Goal: Entertainment & Leisure: Consume media (video, audio)

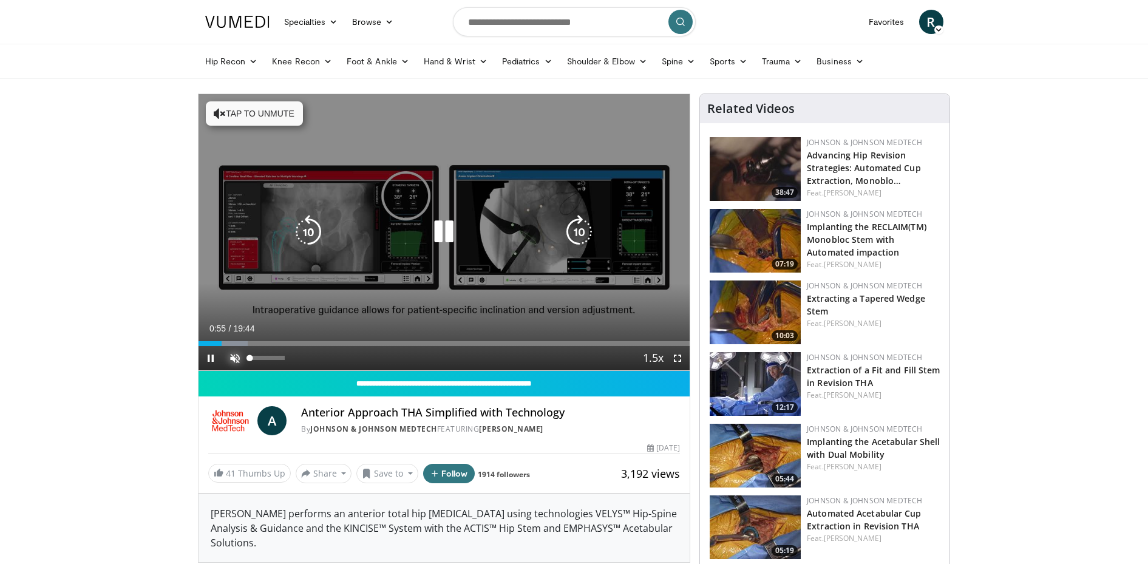
click at [231, 359] on span "Video Player" at bounding box center [235, 358] width 24 height 24
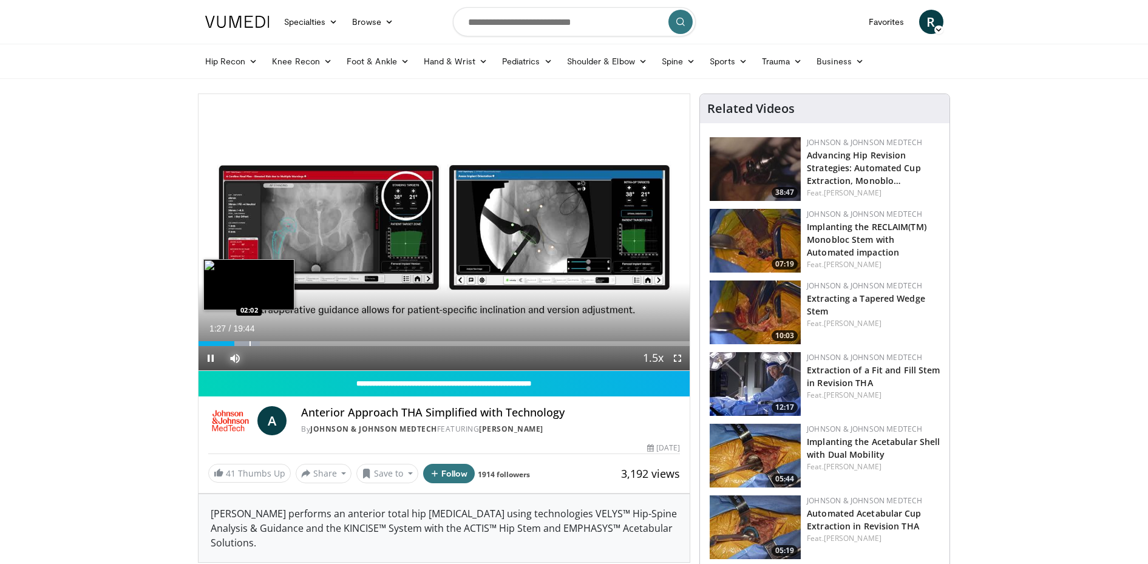
click at [249, 341] on div "Progress Bar" at bounding box center [249, 343] width 1 height 5
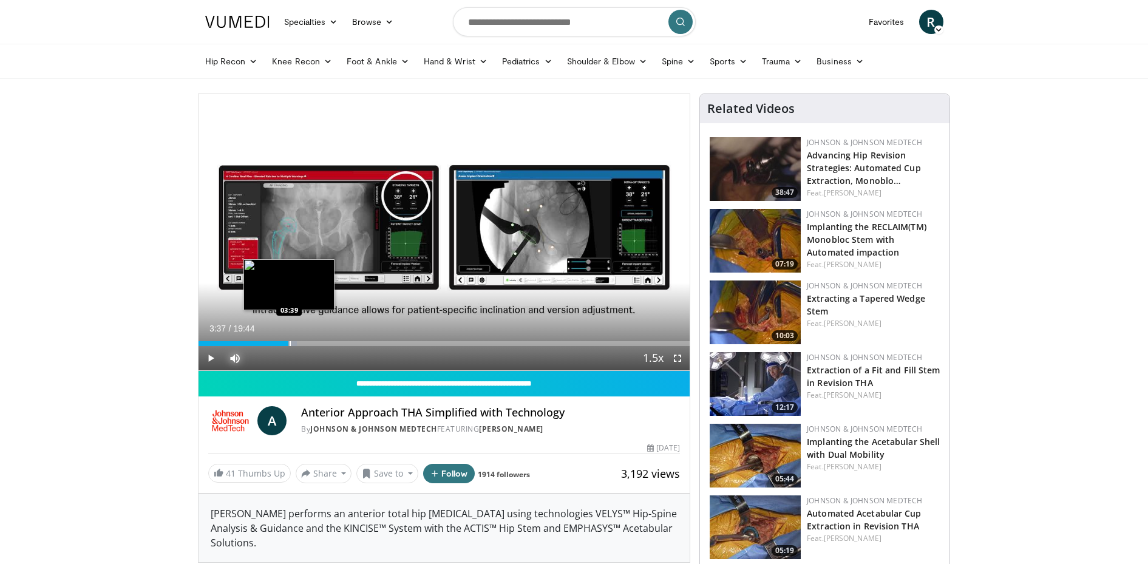
click at [290, 342] on div "Progress Bar" at bounding box center [290, 343] width 1 height 5
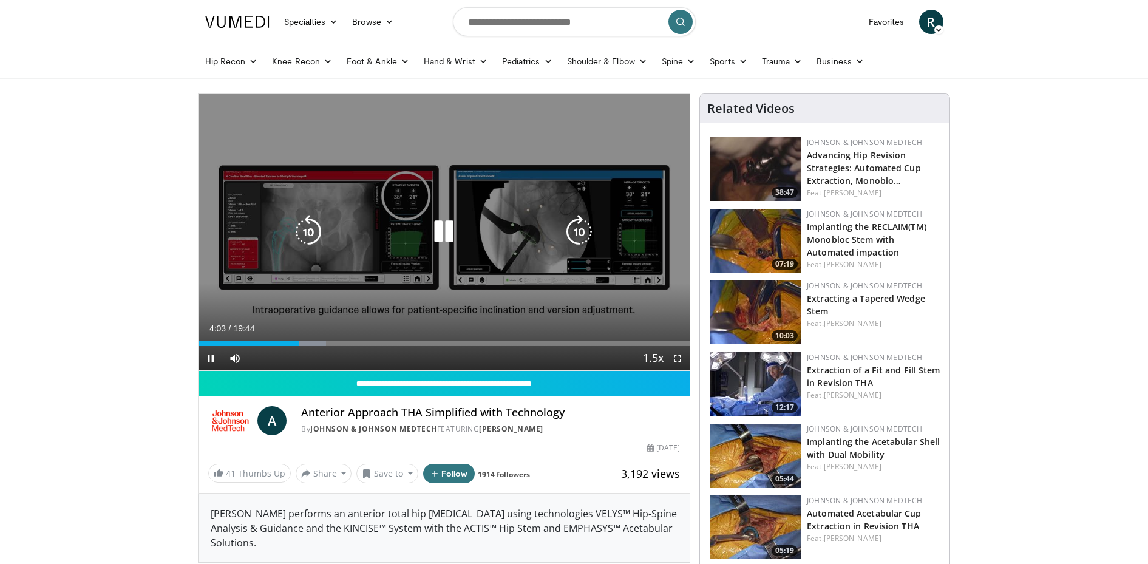
click at [390, 178] on div "10 seconds Tap to unmute" at bounding box center [444, 232] width 492 height 276
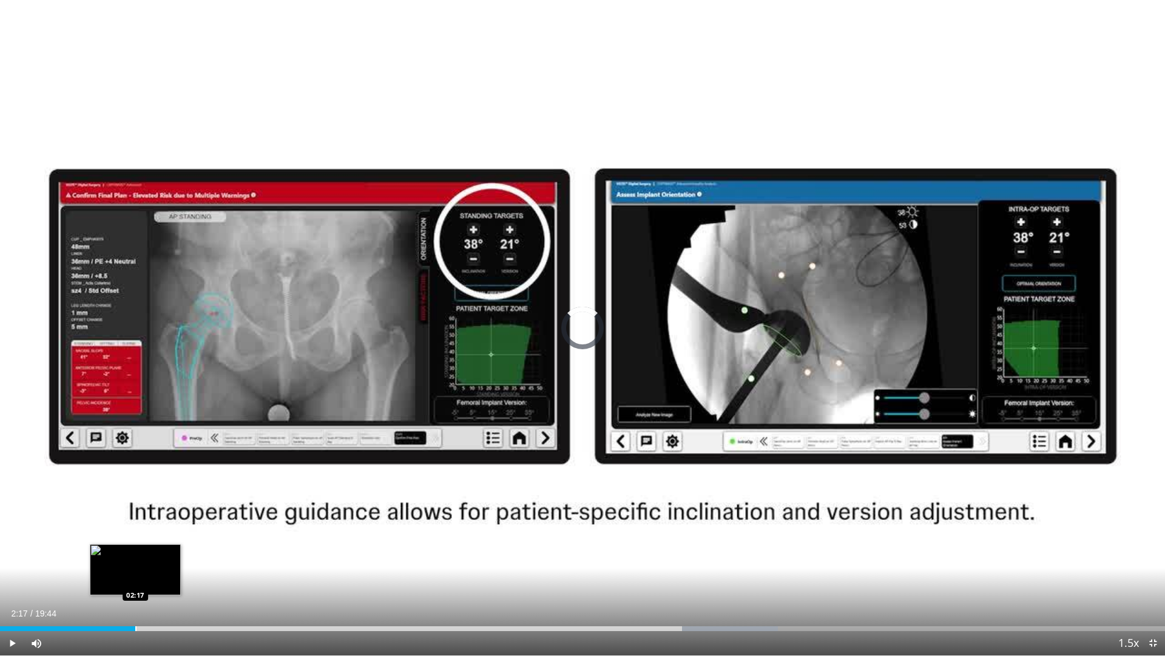
click at [135, 563] on div "Loaded : 66.76% 02:17 02:17" at bounding box center [582, 625] width 1165 height 12
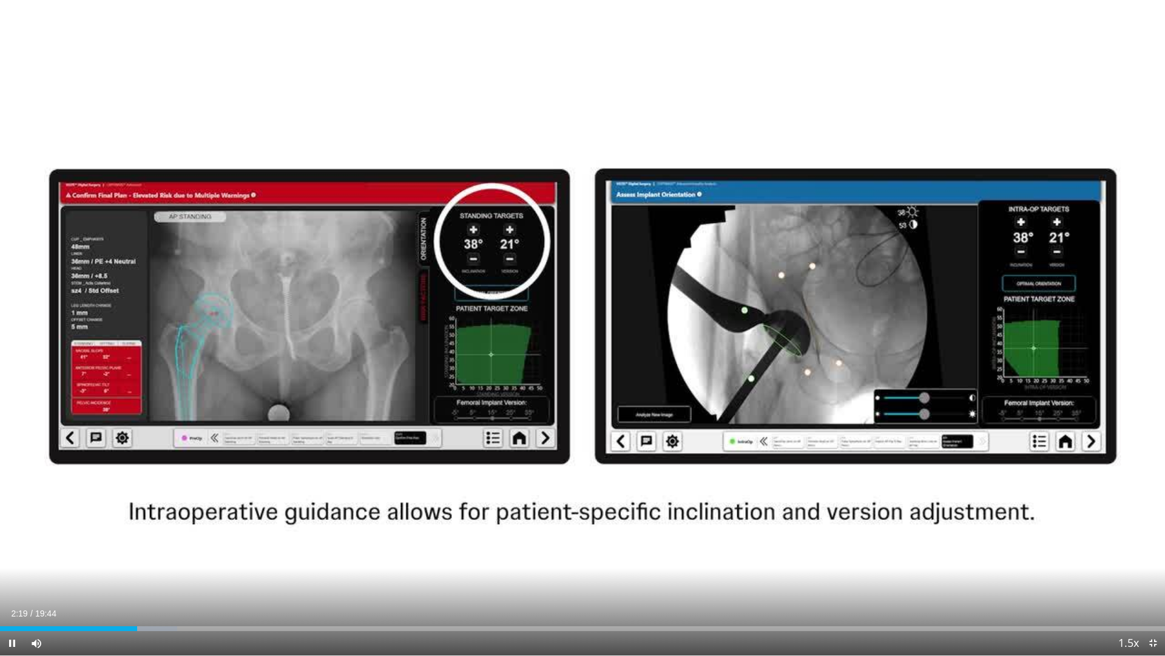
click at [247, 563] on div "Current Time 2:19 / Duration 19:44 Pause Skip Backward Skip Forward Mute Loaded…" at bounding box center [582, 643] width 1165 height 24
click at [247, 563] on div "Loaded : 17.58% 02:20 04:11" at bounding box center [582, 625] width 1165 height 12
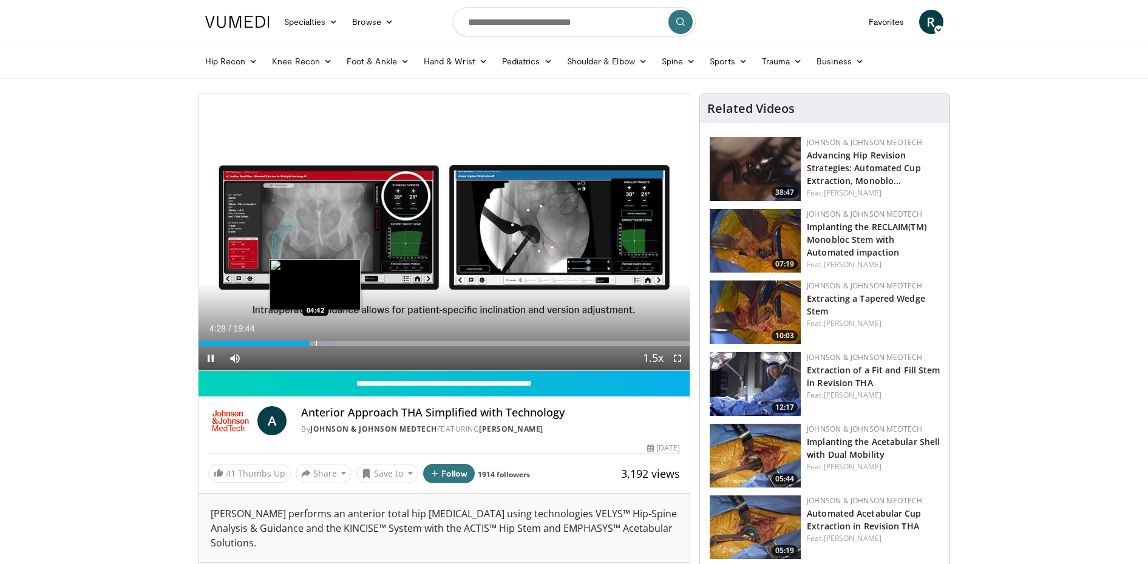
click at [316, 341] on div "Progress Bar" at bounding box center [316, 343] width 1 height 5
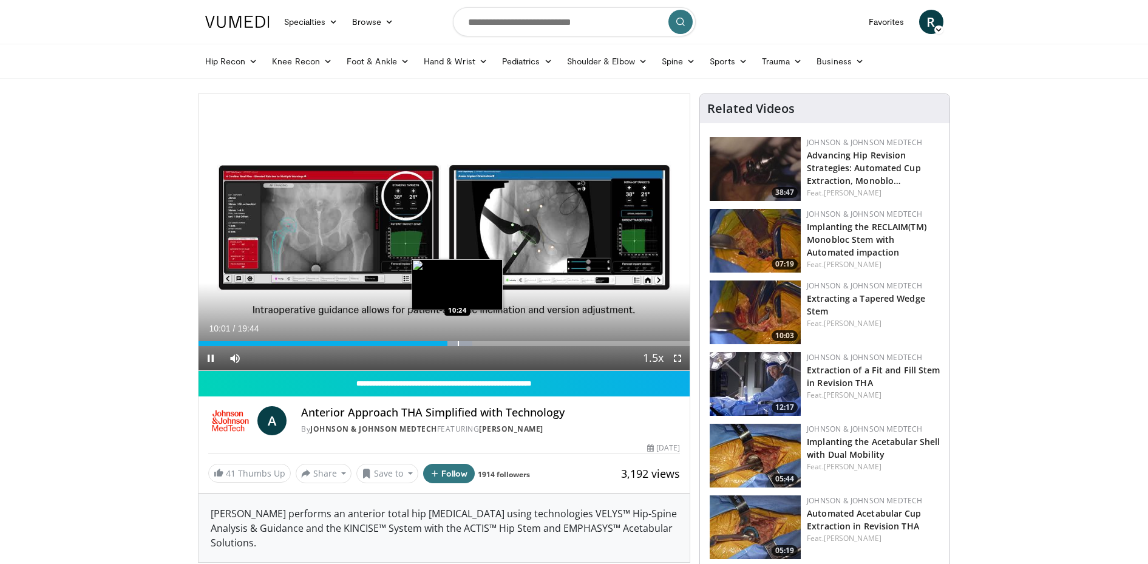
click at [457, 340] on div "Loaded : 55.77% 10:01 10:24" at bounding box center [444, 340] width 492 height 12
click at [470, 341] on div "Progress Bar" at bounding box center [470, 343] width 1 height 5
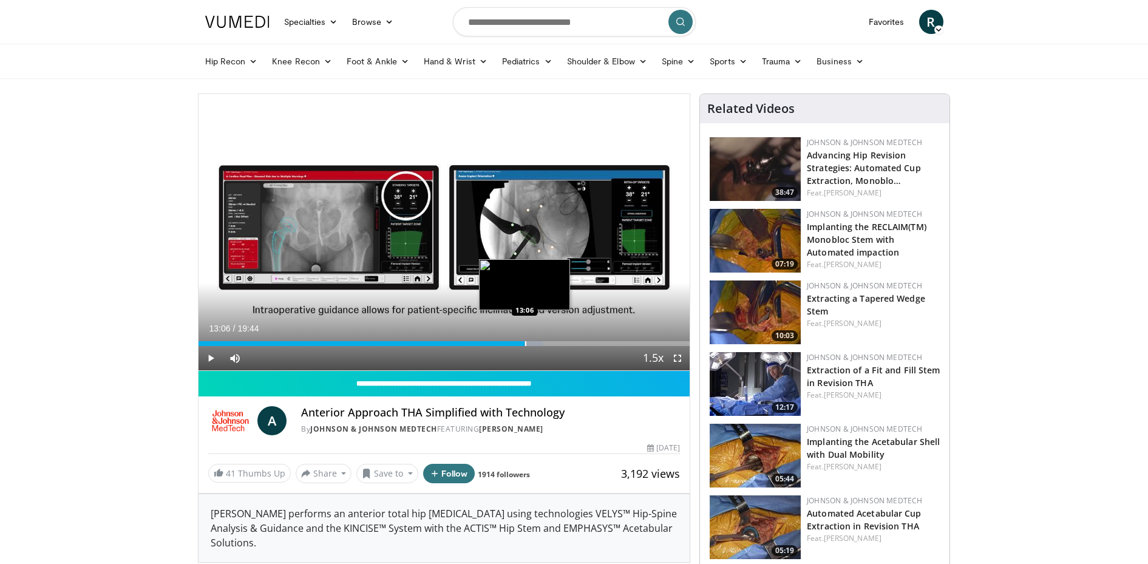
click at [525, 339] on div "Loaded : 70.14% 12:50 13:06" at bounding box center [444, 340] width 492 height 12
click at [543, 339] on div "Loaded : 72.67% 13:49 13:49" at bounding box center [444, 340] width 492 height 12
click at [568, 339] on div "Loaded : 77.74% 14:15 14:50" at bounding box center [444, 340] width 492 height 12
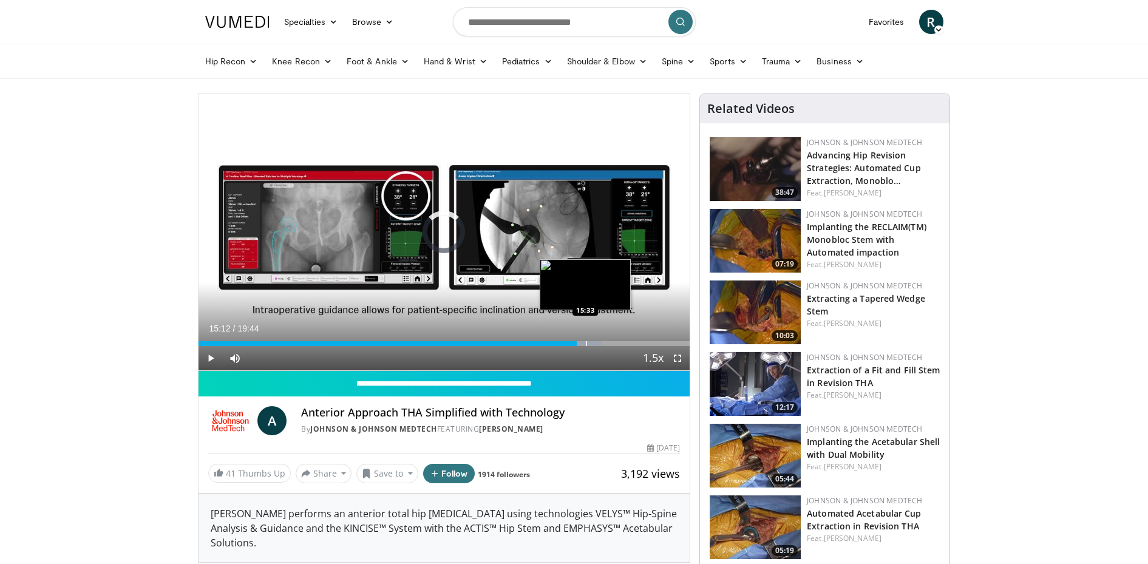
click at [585, 341] on div "Loaded : 82.06% 15:31 15:33" at bounding box center [444, 340] width 492 height 12
click at [602, 341] on div "Progress Bar" at bounding box center [602, 343] width 1 height 5
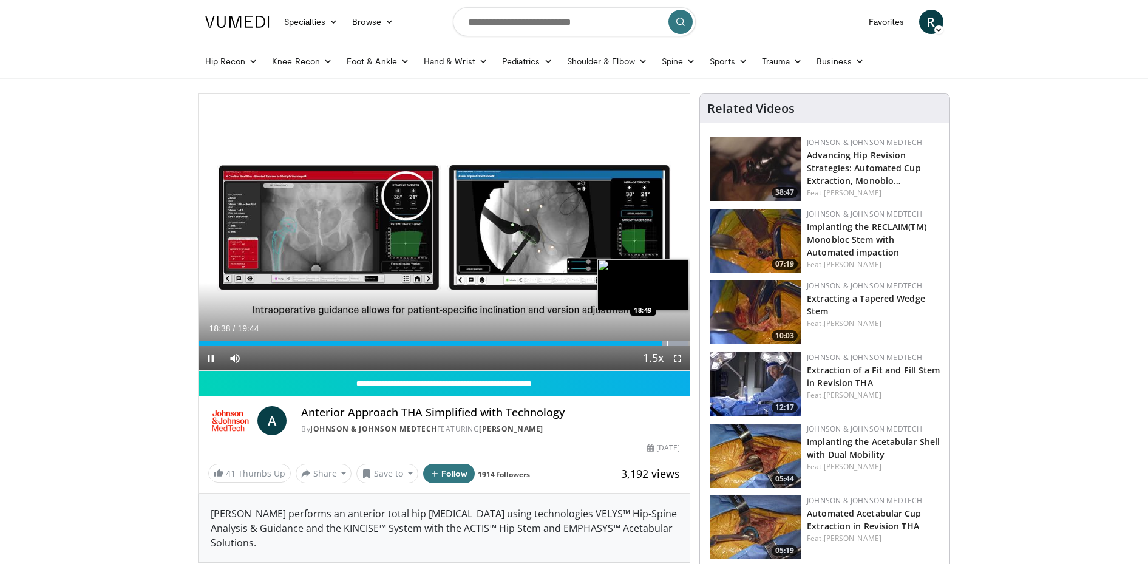
click at [667, 342] on div "Progress Bar" at bounding box center [667, 343] width 1 height 5
click at [671, 342] on div "Progress Bar" at bounding box center [671, 343] width 1 height 5
click at [679, 342] on div "Progress Bar" at bounding box center [679, 343] width 1 height 5
